Goal: Navigation & Orientation: Understand site structure

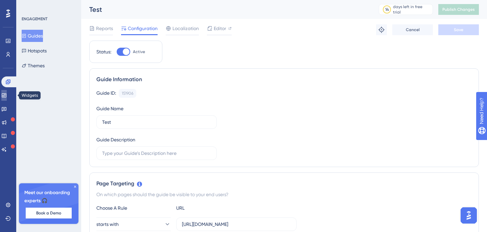
click at [7, 96] on icon at bounding box center [3, 95] width 5 height 5
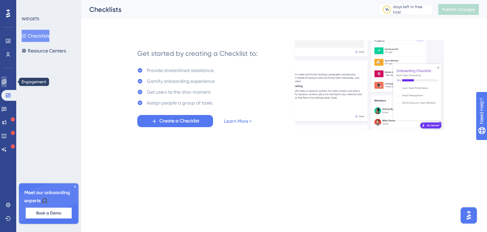
click at [6, 83] on icon at bounding box center [4, 81] width 4 height 4
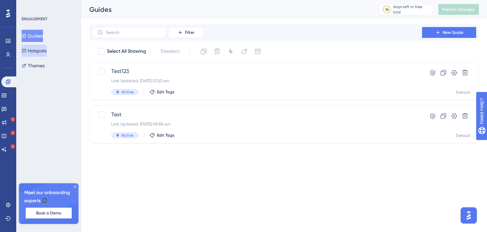
click at [41, 52] on button "Hotspots" at bounding box center [34, 51] width 25 height 12
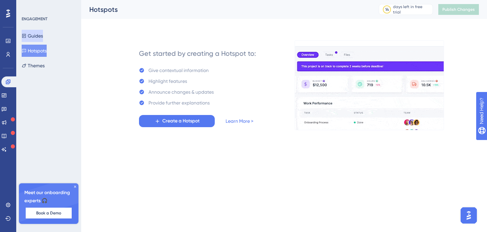
click at [37, 34] on button "Guides" at bounding box center [32, 36] width 21 height 12
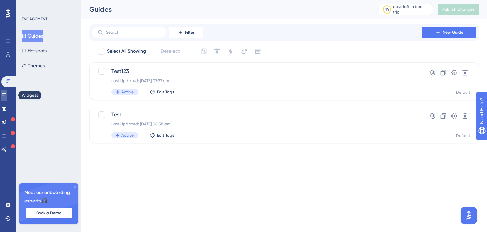
click at [7, 96] on icon at bounding box center [3, 95] width 5 height 5
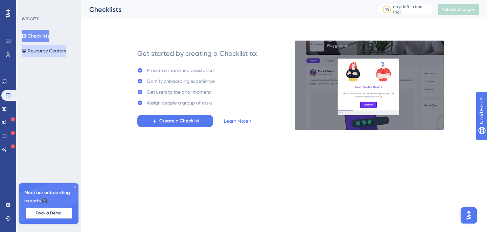
click at [41, 49] on button "Resource Centers" at bounding box center [44, 51] width 44 height 12
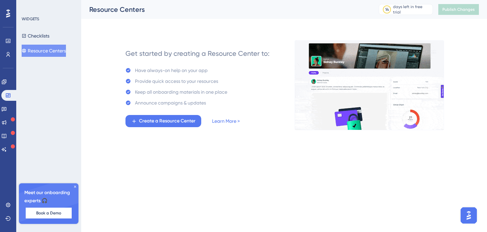
click at [177, 52] on div "Get started by creating a Resource Center to:" at bounding box center [197, 53] width 144 height 9
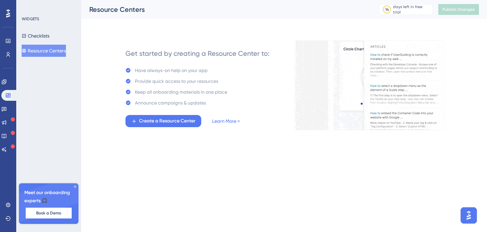
click at [177, 52] on div "Get started by creating a Resource Center to:" at bounding box center [197, 53] width 144 height 9
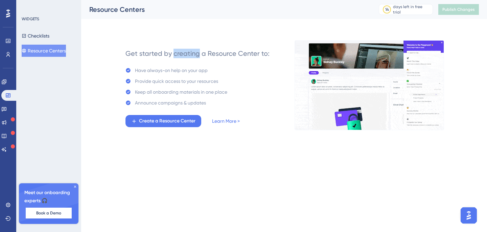
click at [177, 52] on div "Get started by creating a Resource Center to:" at bounding box center [197, 53] width 144 height 9
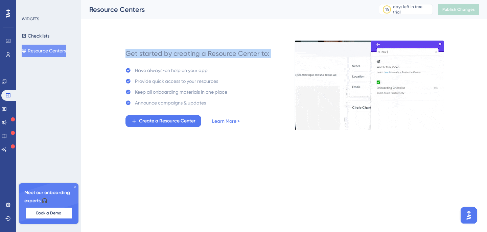
click at [150, 73] on div "Have always-on help on your app" at bounding box center [171, 70] width 73 height 8
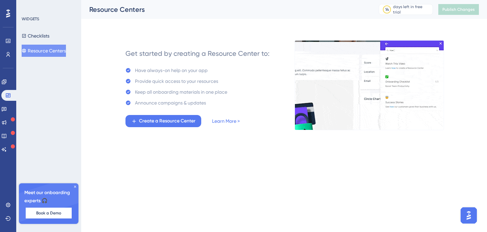
click at [150, 73] on div "Have always-on help on your app" at bounding box center [171, 70] width 73 height 8
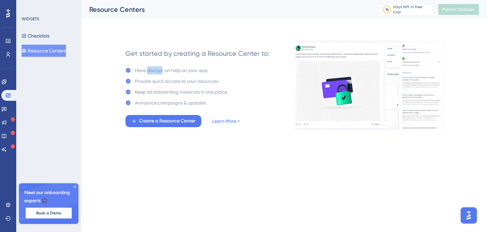
click at [150, 73] on div "Have always-on help on your app" at bounding box center [171, 70] width 73 height 8
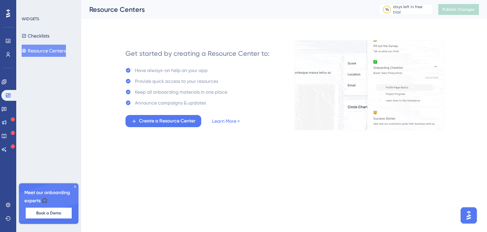
click at [166, 84] on div "Provide quick access to your resources" at bounding box center [176, 81] width 83 height 8
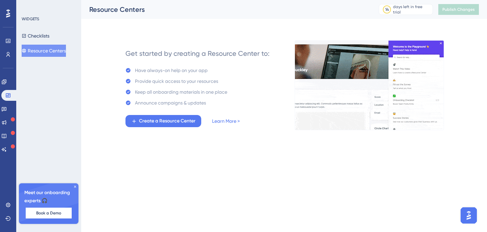
click at [166, 84] on div "Provide quick access to your resources" at bounding box center [176, 81] width 83 height 8
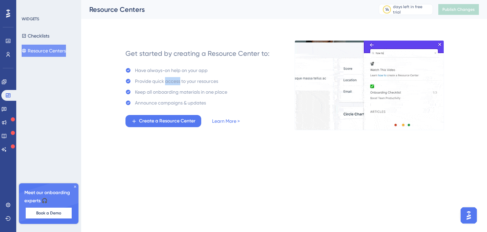
click at [166, 84] on div "Provide quick access to your resources" at bounding box center [176, 81] width 83 height 8
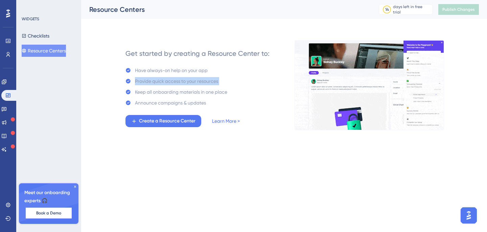
click at [152, 94] on div "Keep all onboarding materials in one place" at bounding box center [181, 92] width 92 height 8
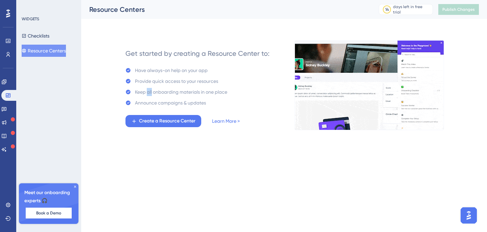
click at [152, 94] on div "Keep all onboarding materials in one place" at bounding box center [181, 92] width 92 height 8
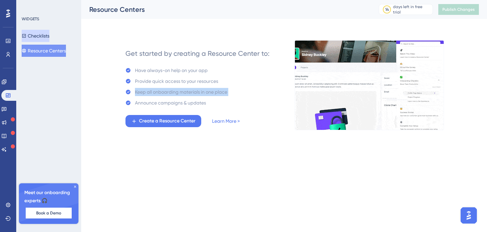
click at [49, 31] on button "Checklists" at bounding box center [36, 36] width 28 height 12
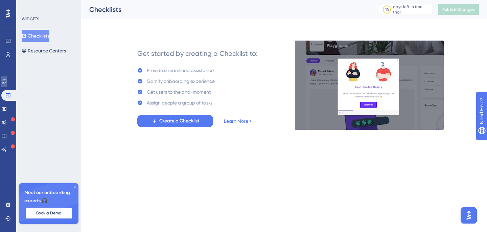
click at [7, 82] on icon at bounding box center [3, 81] width 5 height 5
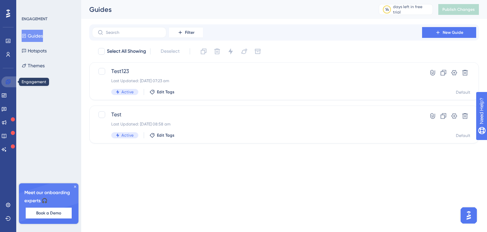
click at [6, 83] on icon at bounding box center [7, 81] width 5 height 5
click at [7, 94] on icon at bounding box center [3, 95] width 5 height 5
